Goal: Task Accomplishment & Management: Manage account settings

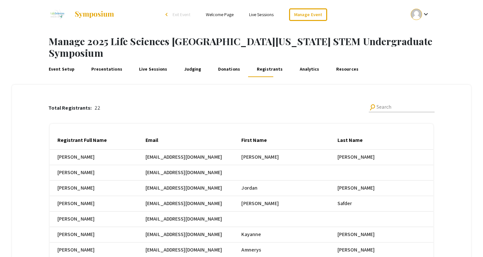
click at [247, 161] on span "Jordan" at bounding box center [259, 157] width 37 height 8
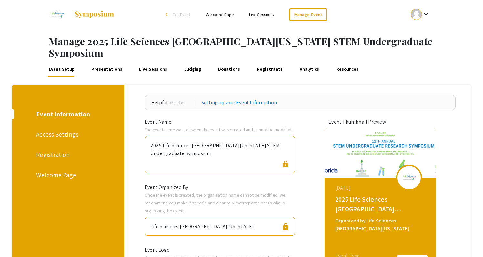
click at [57, 170] on div "Welcome Page" at bounding box center [67, 175] width 62 height 10
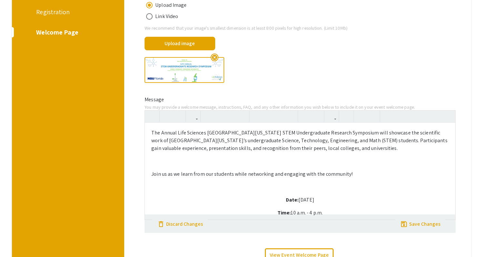
scroll to position [198, 0]
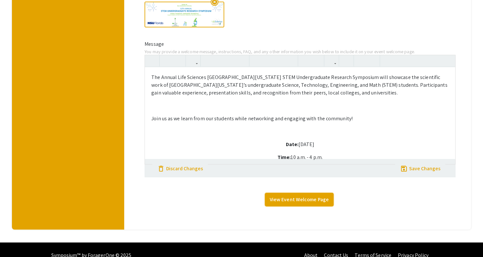
click at [296, 193] on link "View Event Welcome Page" at bounding box center [299, 200] width 69 height 14
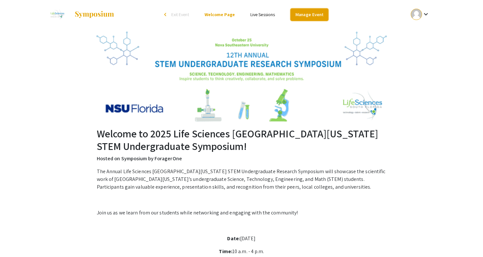
click at [299, 16] on link "Manage Event" at bounding box center [309, 14] width 38 height 13
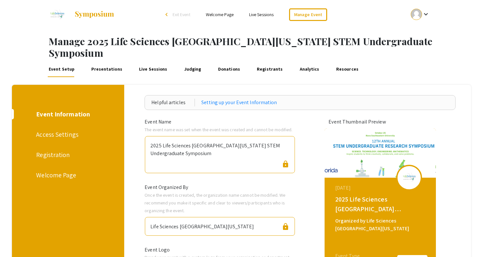
click at [65, 170] on div "Welcome Page" at bounding box center [67, 175] width 62 height 10
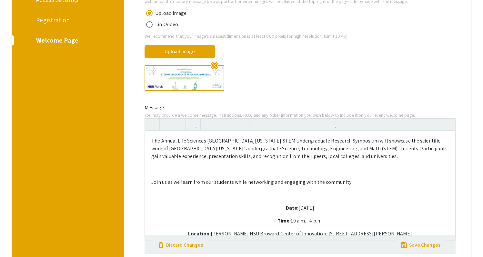
click at [425, 158] on div "The Annual Life Sciences South Florida STEM Undergraduate Research Symposium wi…" at bounding box center [300, 186] width 310 height 110
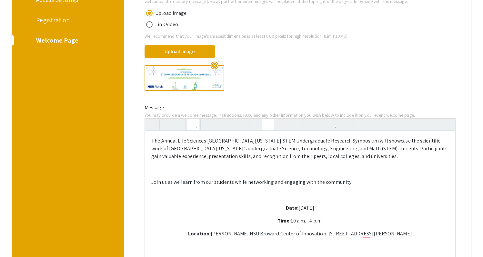
type textarea "<p>The Annual Life Sciences South Florida STEM Undergraduate Research Symposium…"
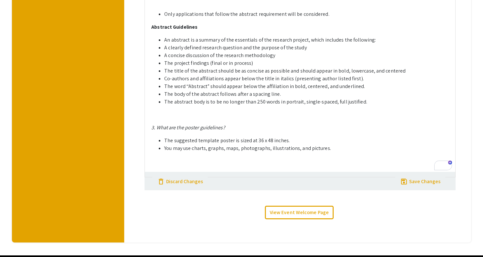
scroll to position [747, 0]
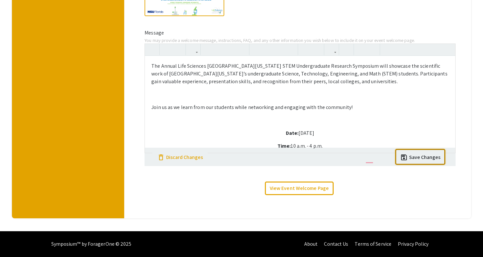
click at [429, 159] on div "Save Changes" at bounding box center [424, 158] width 31 height 8
